Goal: Transaction & Acquisition: Book appointment/travel/reservation

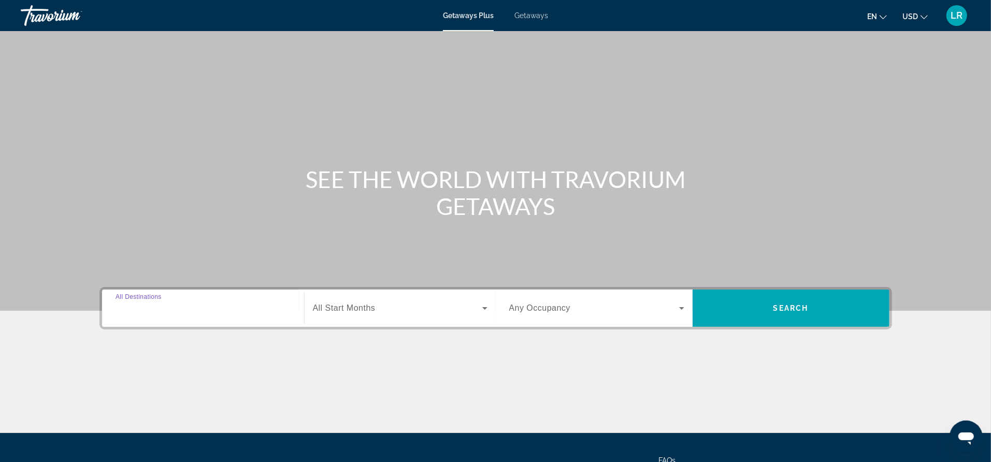
click at [134, 313] on input "Destination All Destinations" at bounding box center [203, 309] width 175 height 12
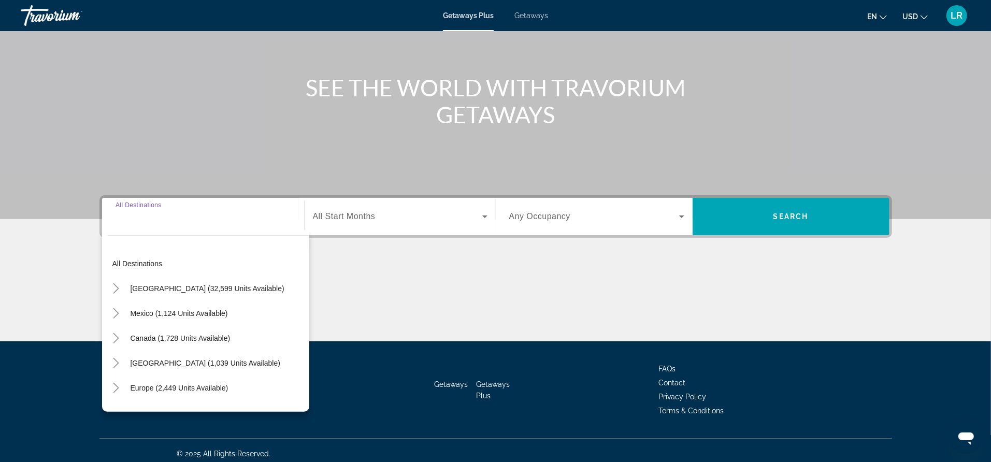
scroll to position [97, 0]
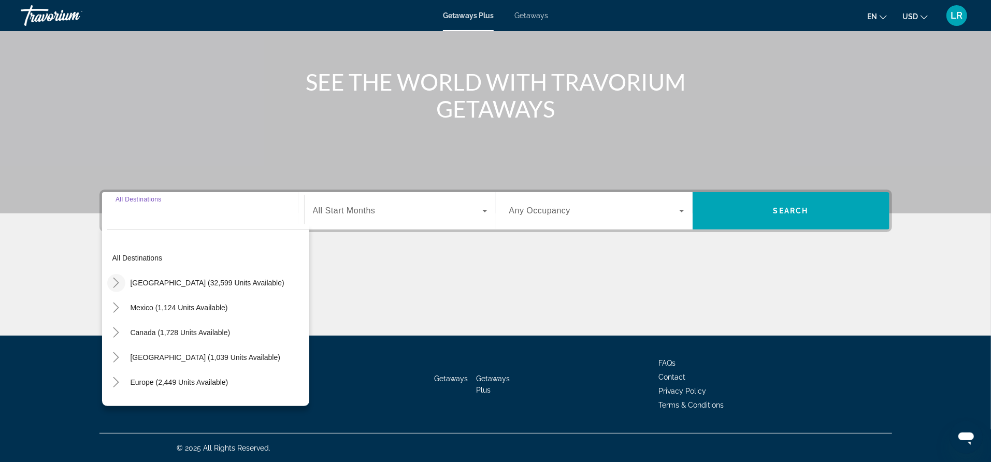
click at [119, 282] on icon "Toggle United States (32,599 units available)" at bounding box center [116, 283] width 10 height 10
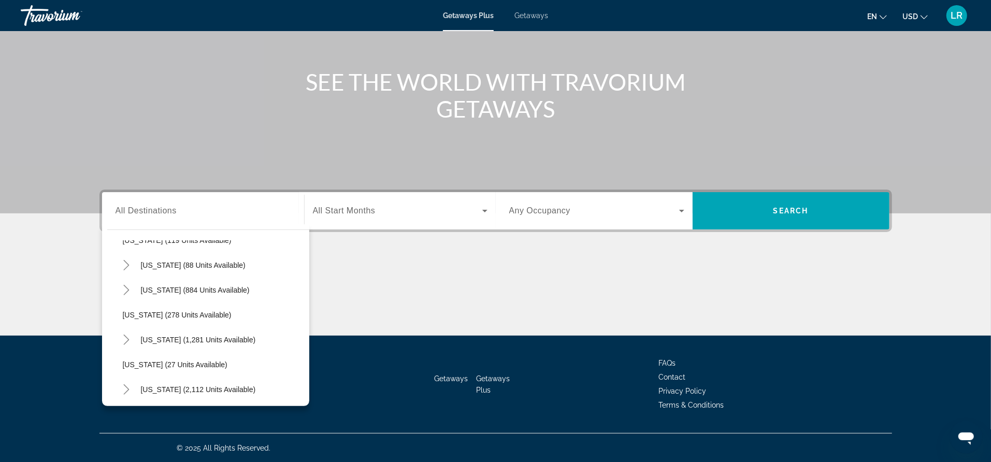
scroll to position [640, 0]
click at [146, 312] on span "Oregon (278 units available)" at bounding box center [177, 314] width 109 height 8
type input "**********"
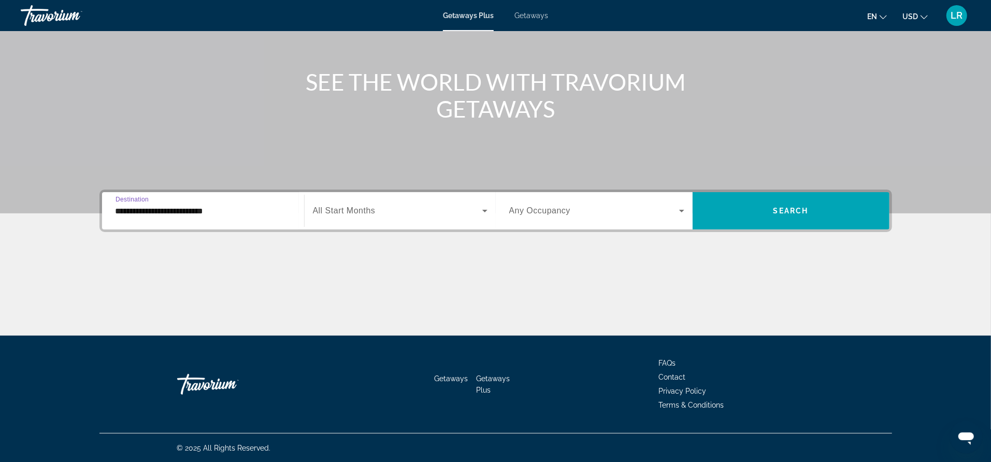
click at [374, 211] on span "All Start Months" at bounding box center [344, 210] width 63 height 9
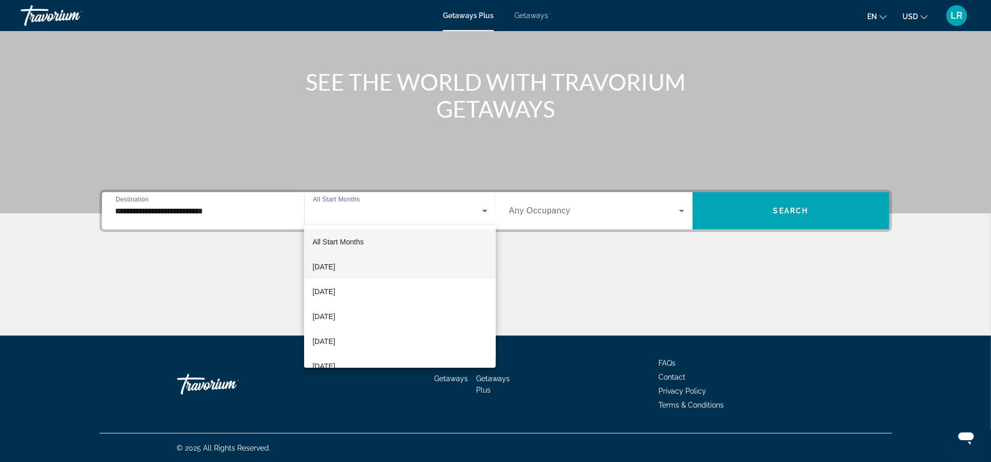
click at [335, 265] on span "September 2025" at bounding box center [323, 267] width 23 height 12
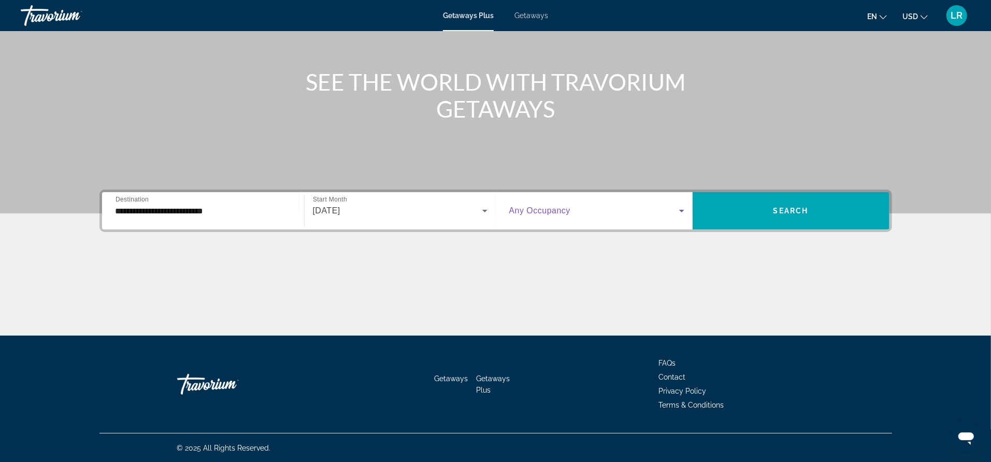
click at [677, 210] on icon "Search widget" at bounding box center [682, 211] width 12 height 12
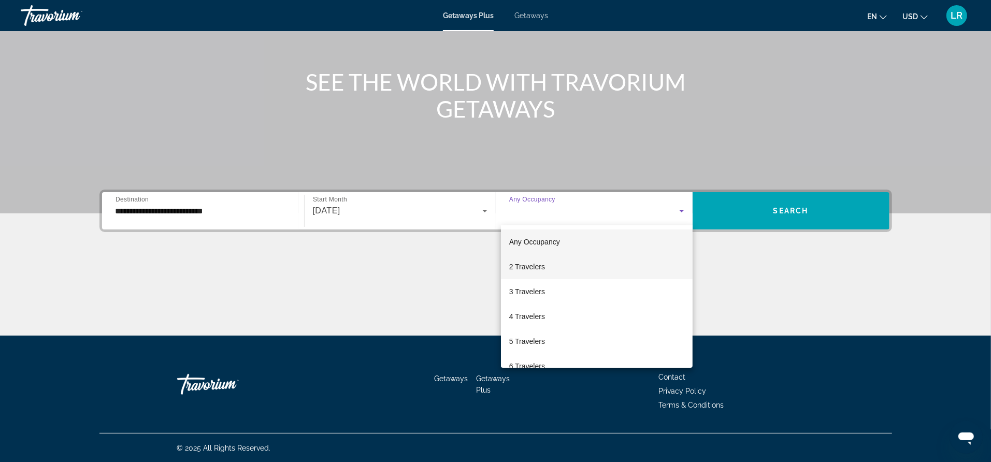
click at [519, 269] on span "2 Travelers" at bounding box center [527, 267] width 36 height 12
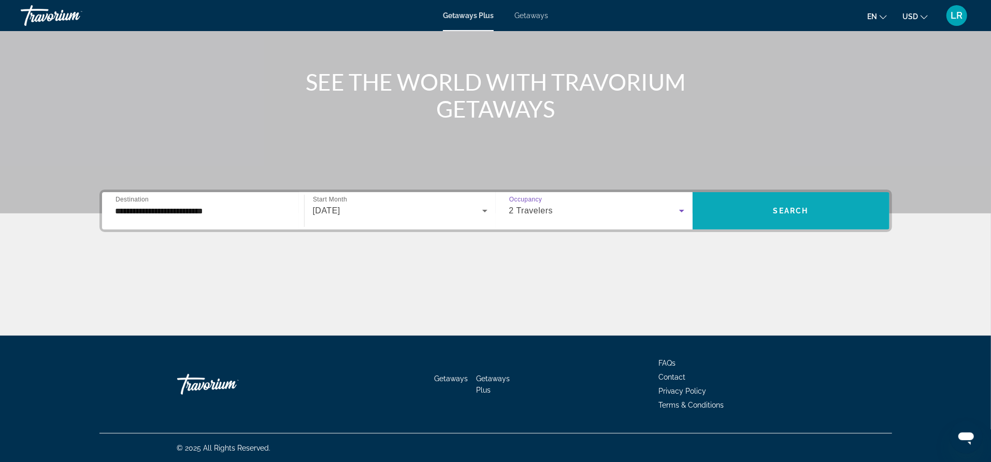
click at [787, 210] on span "Search" at bounding box center [791, 211] width 35 height 8
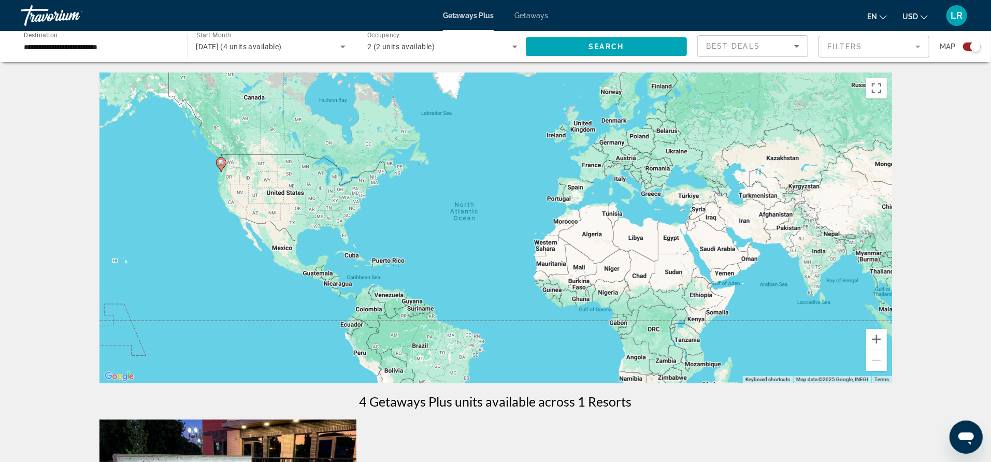
click at [344, 45] on icon "Search widget" at bounding box center [343, 46] width 12 height 12
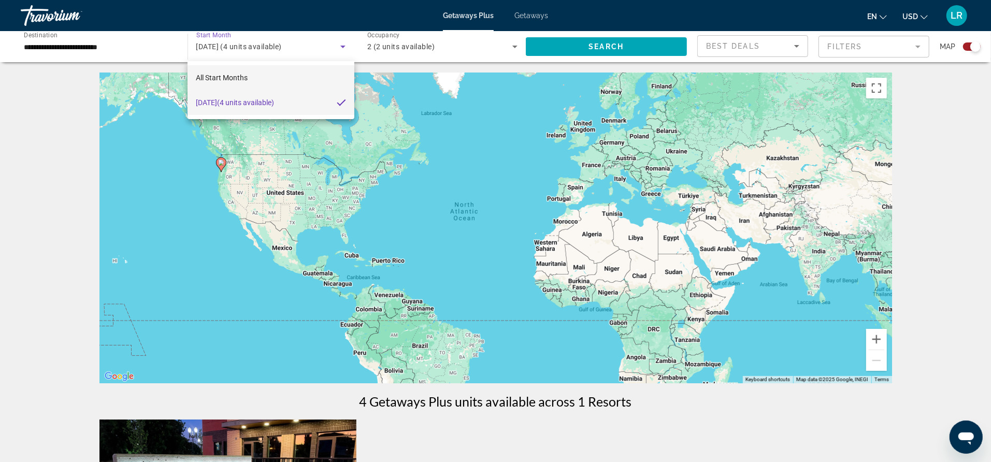
click at [234, 78] on span "All Start Months" at bounding box center [222, 78] width 52 height 8
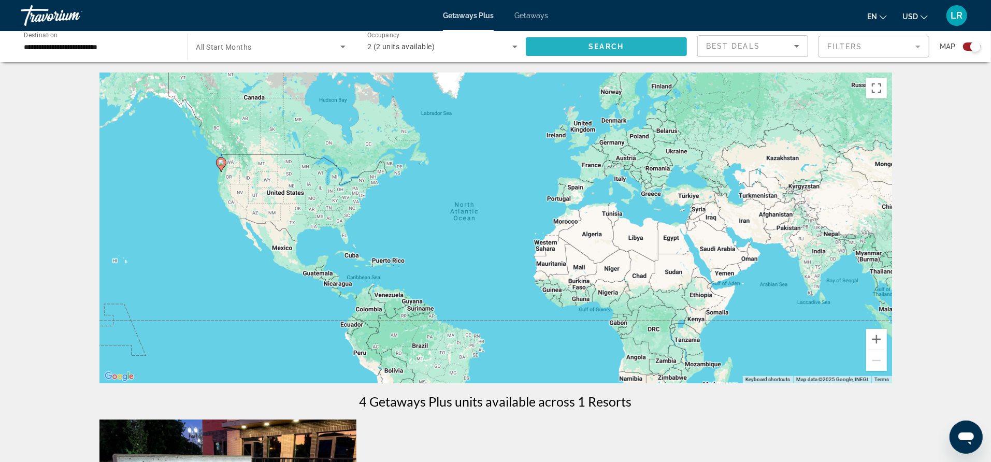
click at [611, 37] on span "Search widget" at bounding box center [607, 46] width 162 height 25
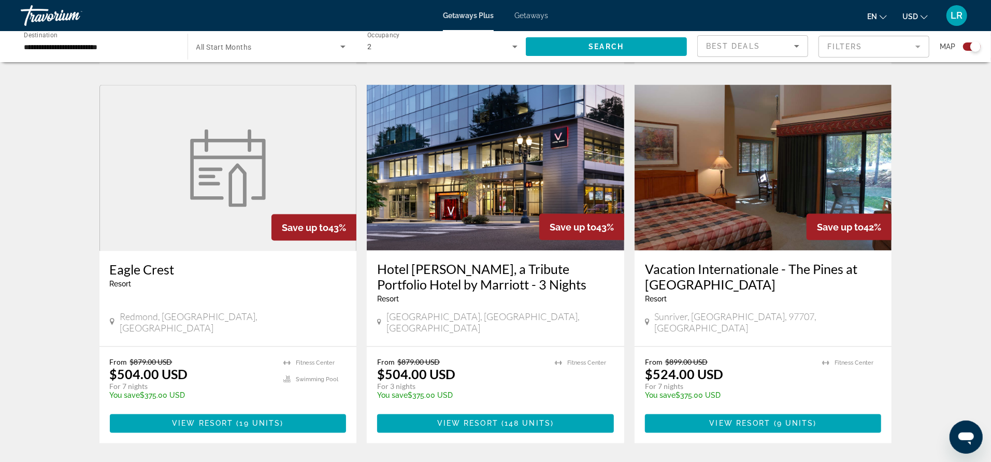
scroll to position [1063, 0]
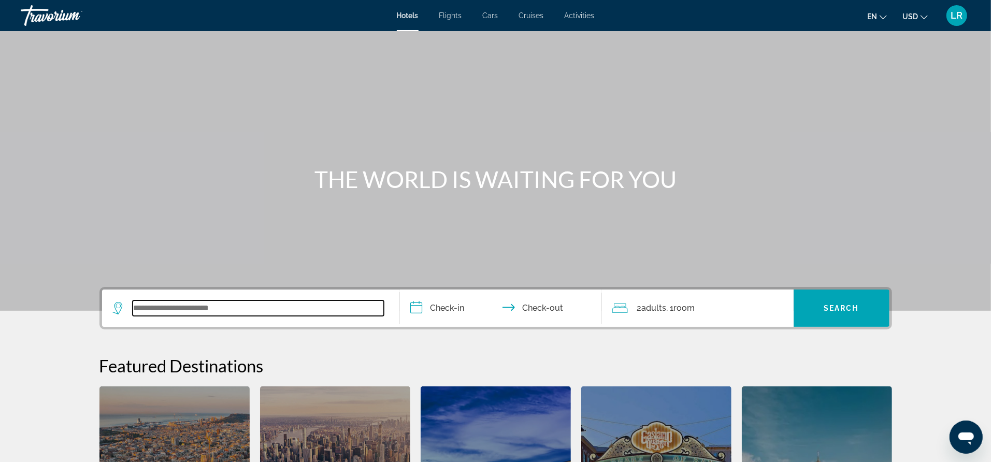
click at [155, 313] on input "Search widget" at bounding box center [258, 309] width 251 height 16
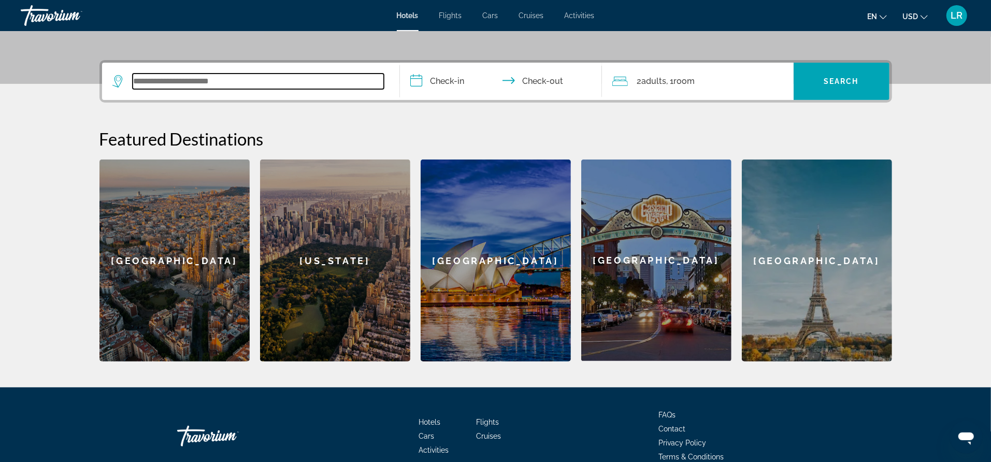
scroll to position [253, 0]
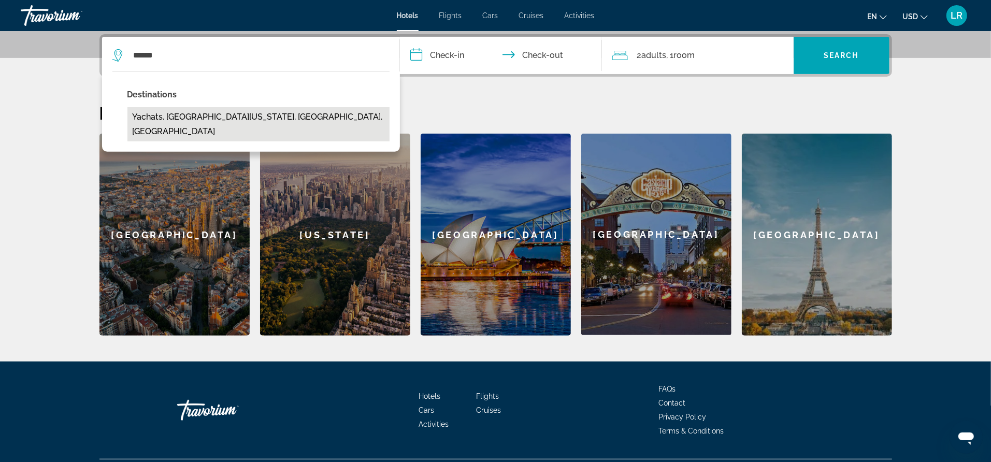
click at [234, 118] on button "Yachats, [GEOGRAPHIC_DATA][US_STATE], [GEOGRAPHIC_DATA], [GEOGRAPHIC_DATA]" at bounding box center [258, 124] width 262 height 34
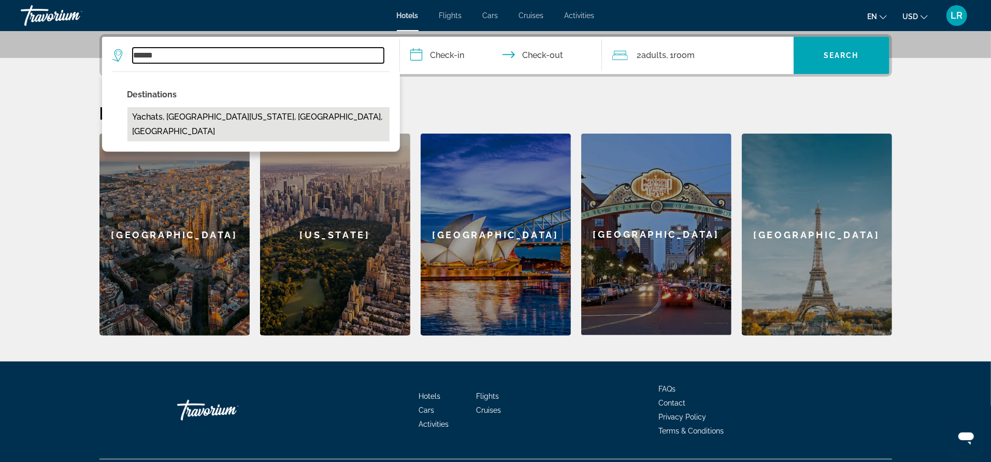
type input "**********"
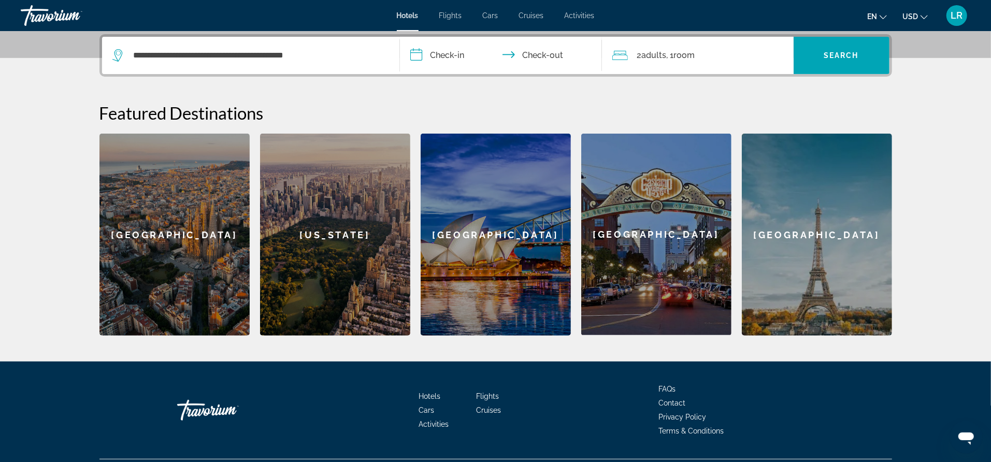
click at [463, 53] on input "**********" at bounding box center [503, 57] width 206 height 40
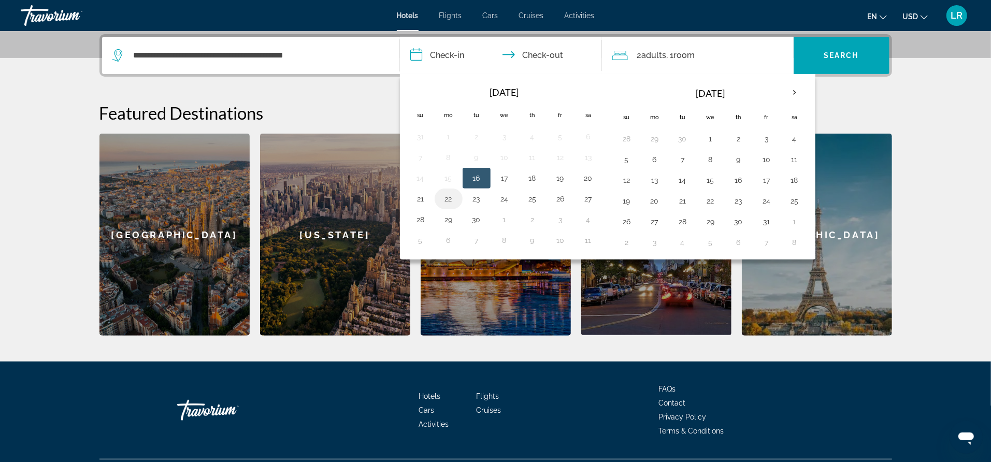
click at [448, 204] on td "22" at bounding box center [449, 199] width 28 height 21
click at [451, 197] on button "22" at bounding box center [448, 199] width 17 height 15
click at [502, 192] on button "24" at bounding box center [504, 199] width 17 height 15
type input "**********"
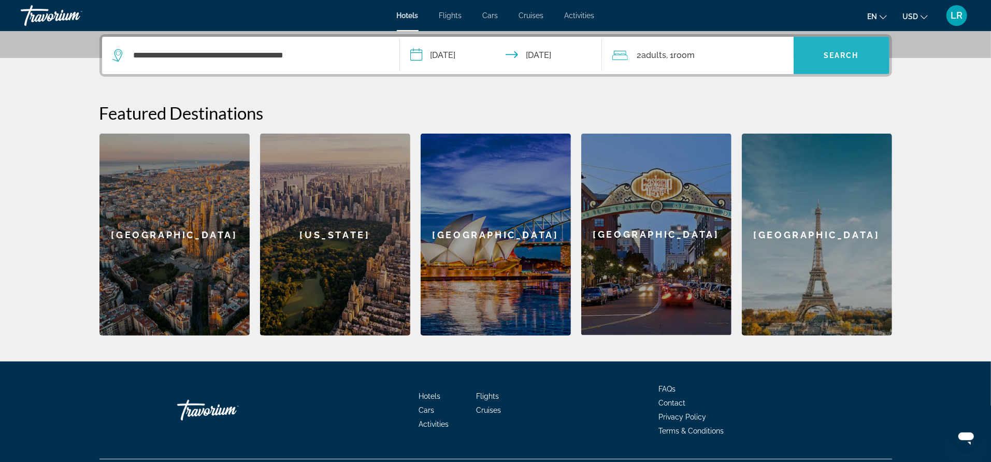
click at [839, 59] on span "Search" at bounding box center [841, 55] width 35 height 8
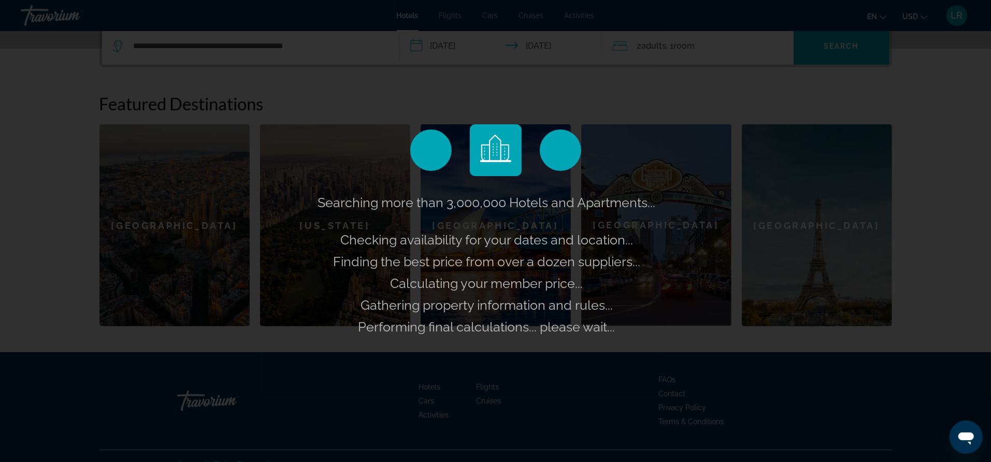
scroll to position [279, 0]
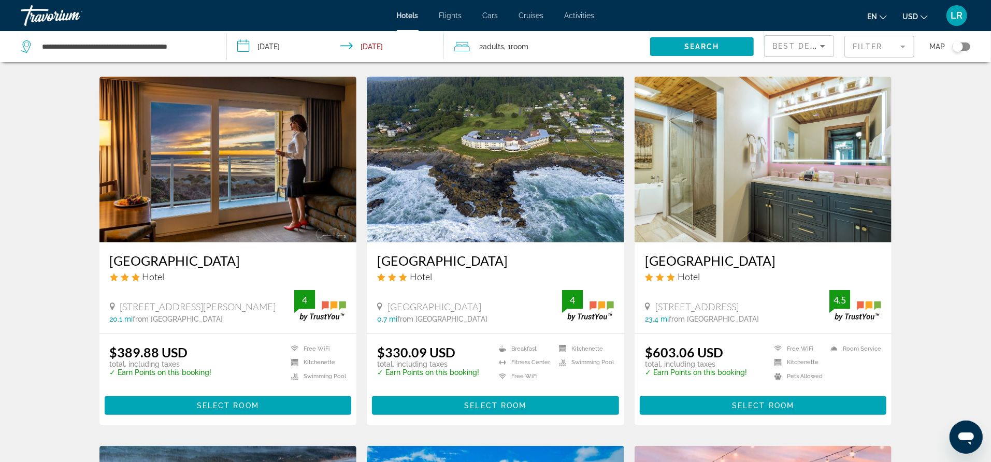
scroll to position [419, 0]
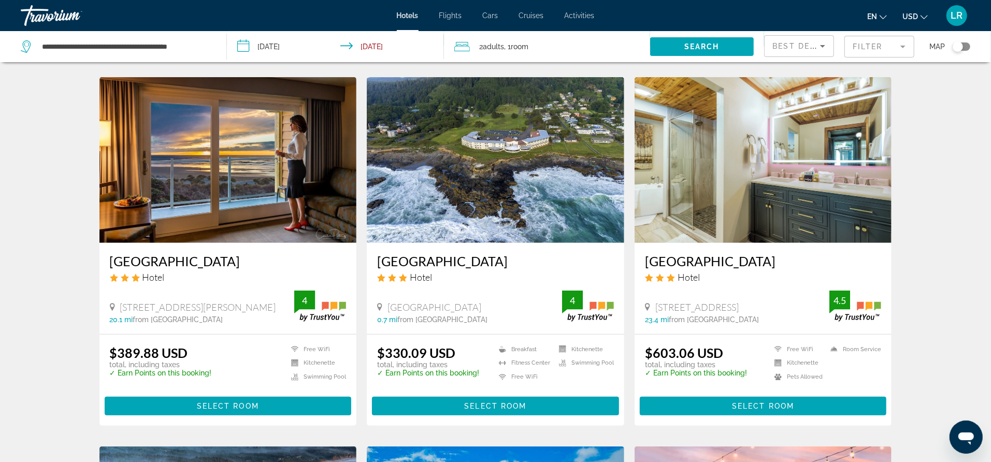
click at [508, 203] on img "Main content" at bounding box center [496, 160] width 258 height 166
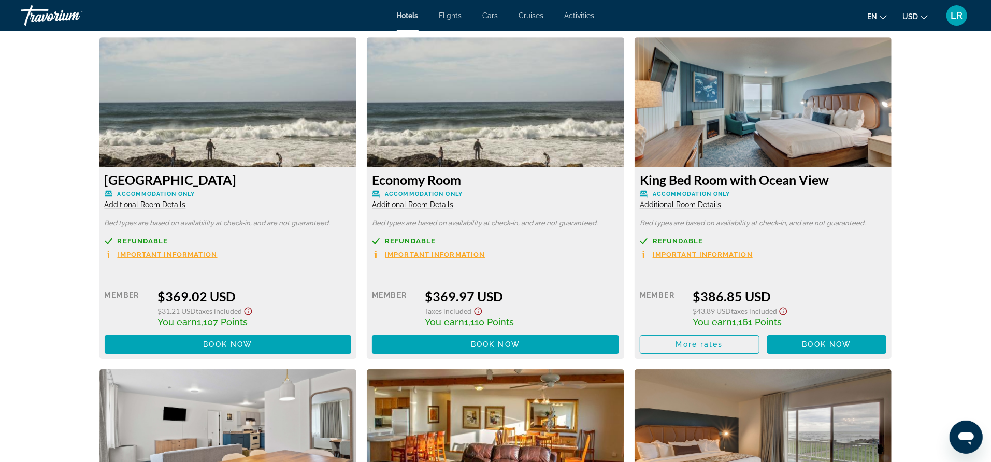
scroll to position [2470, 0]
click at [755, 126] on img "Main content" at bounding box center [764, 102] width 258 height 130
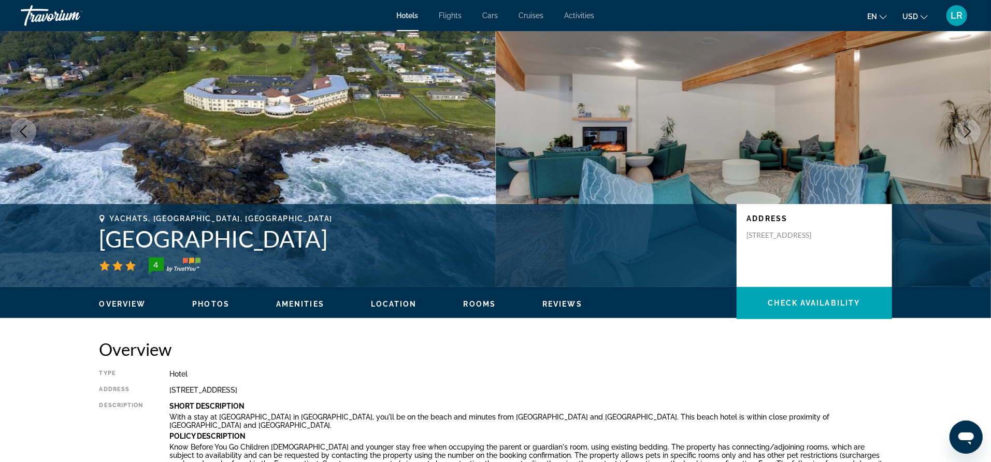
scroll to position [56, 0]
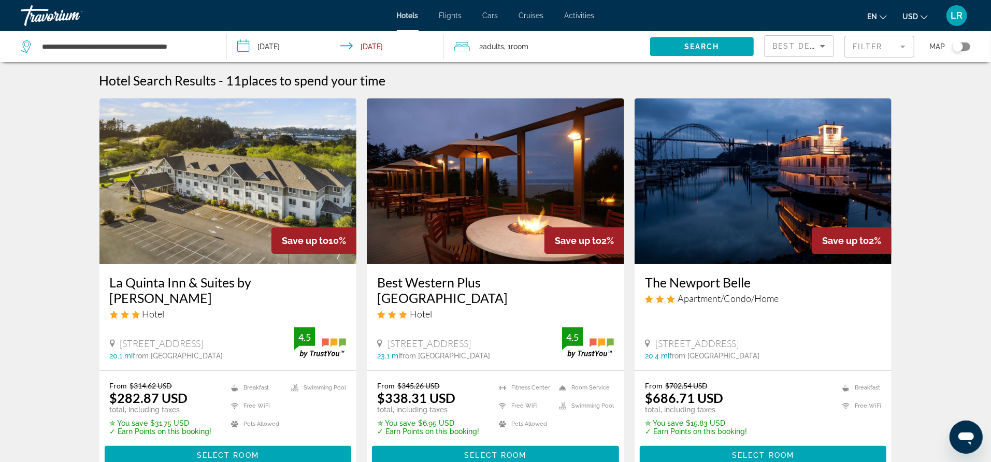
click at [278, 47] on input "**********" at bounding box center [337, 48] width 221 height 34
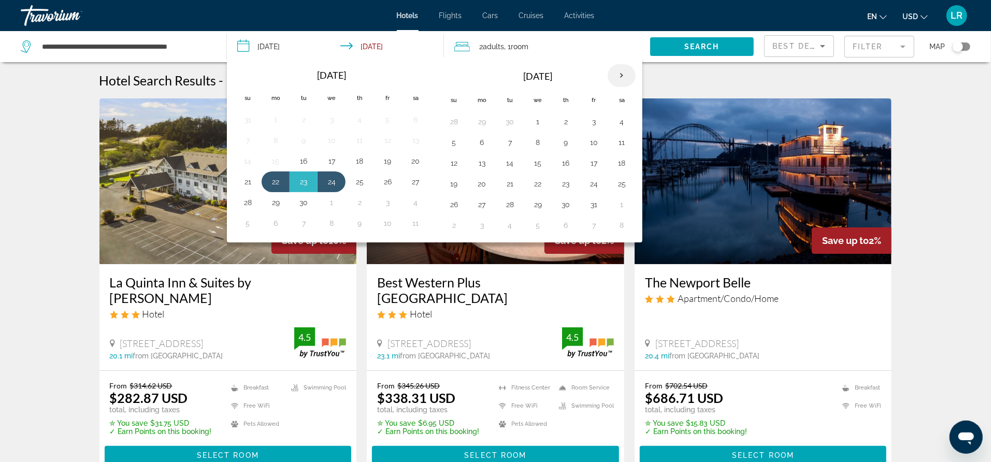
click at [613, 75] on th "Next month" at bounding box center [622, 75] width 28 height 23
click at [510, 182] on button "18" at bounding box center [510, 184] width 17 height 15
click at [562, 183] on button "20" at bounding box center [566, 184] width 17 height 15
type input "**********"
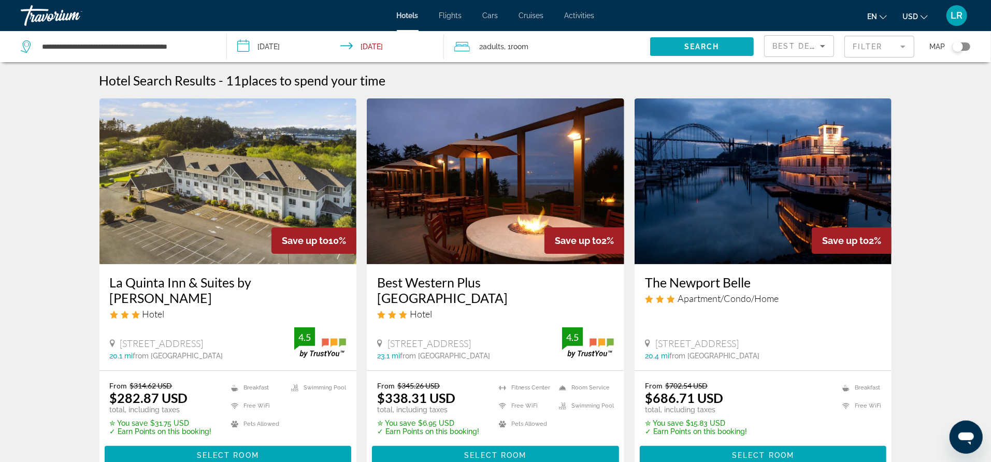
click at [694, 47] on span "Search" at bounding box center [701, 46] width 35 height 8
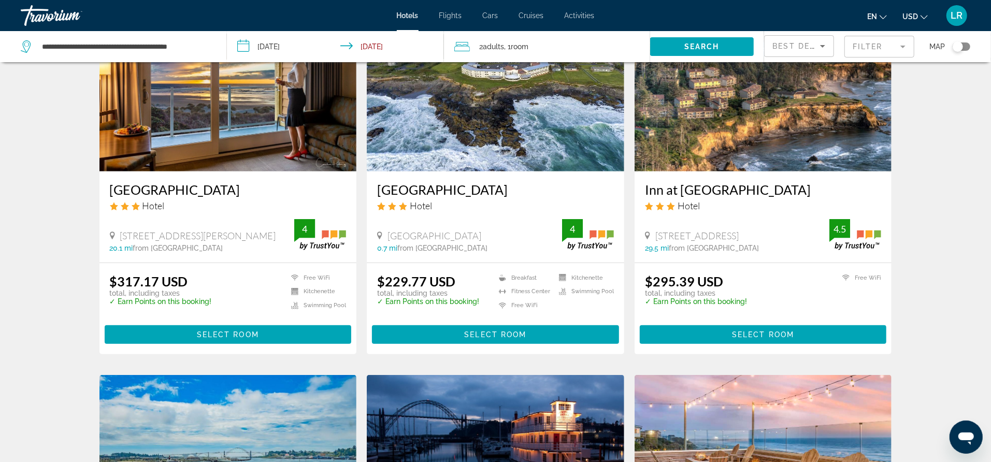
scroll to position [490, 0]
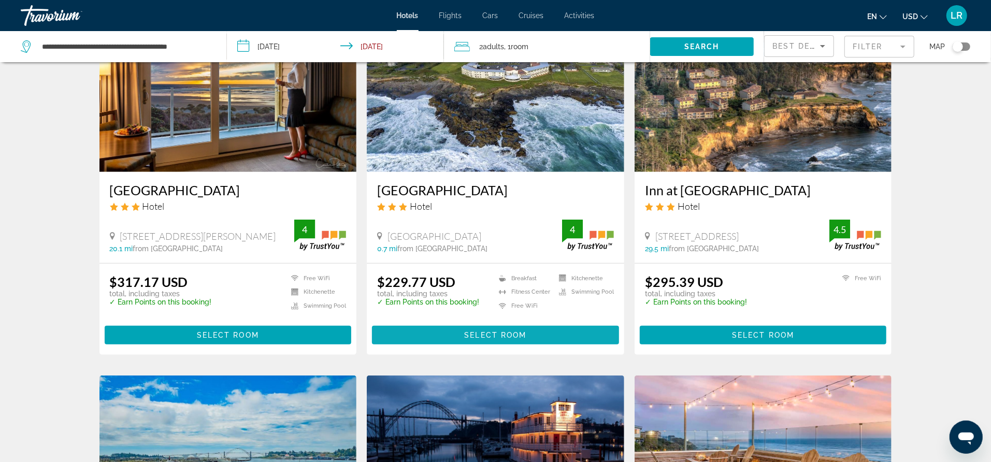
click at [492, 339] on span "Select Room" at bounding box center [495, 335] width 62 height 8
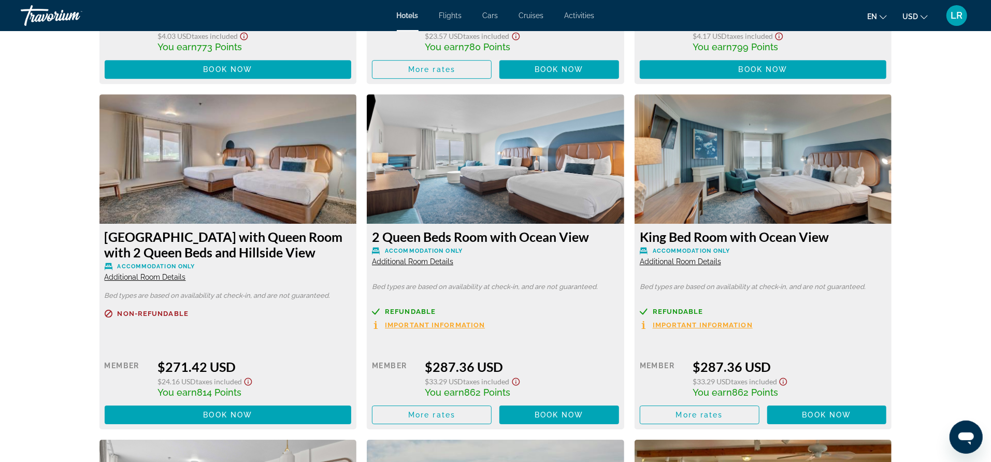
scroll to position [2416, 0]
